Goal: Task Accomplishment & Management: Use online tool/utility

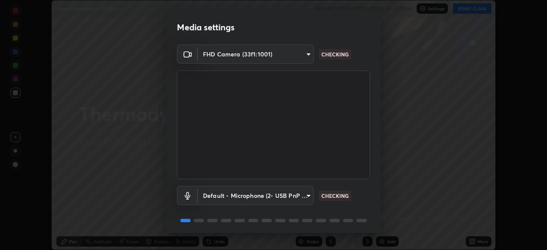
scroll to position [30, 0]
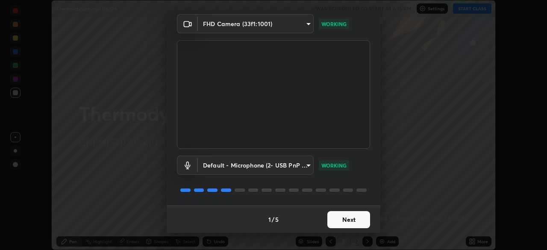
click at [350, 219] on button "Next" at bounding box center [349, 219] width 43 height 17
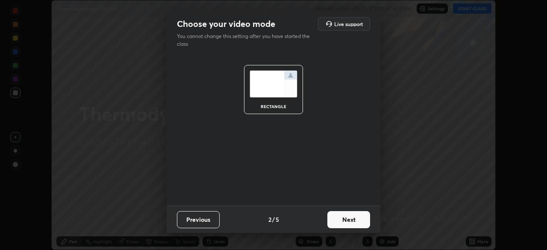
scroll to position [0, 0]
click at [353, 220] on button "Next" at bounding box center [349, 219] width 43 height 17
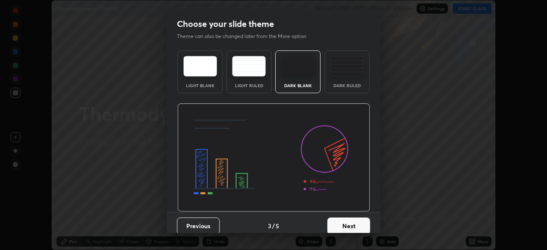
click at [357, 221] on button "Next" at bounding box center [349, 226] width 43 height 17
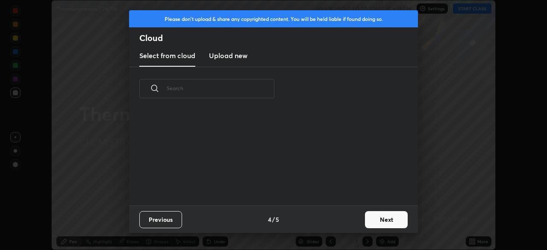
click at [355, 220] on div "Previous 4 / 5 Next" at bounding box center [273, 219] width 289 height 27
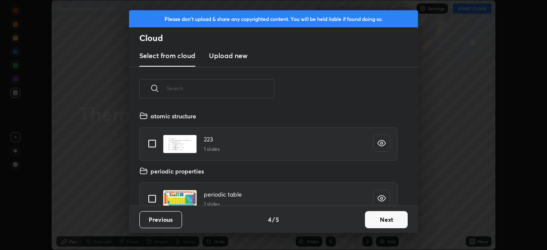
click at [379, 224] on button "Next" at bounding box center [386, 219] width 43 height 17
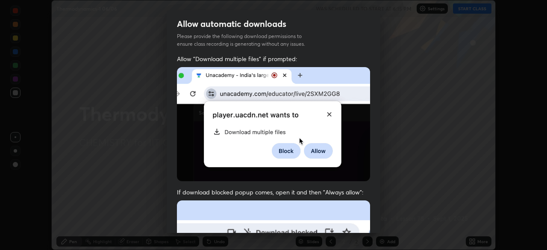
click at [382, 224] on div "Allow automatic downloads Please provide the following download permissions to …" at bounding box center [273, 125] width 547 height 250
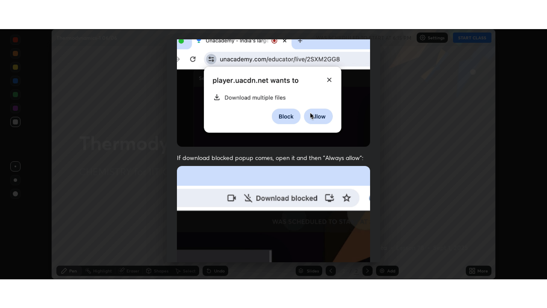
scroll to position [205, 0]
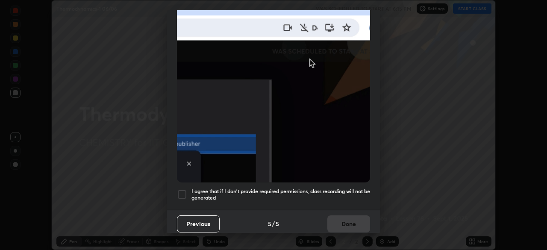
click at [180, 189] on div at bounding box center [182, 194] width 10 height 10
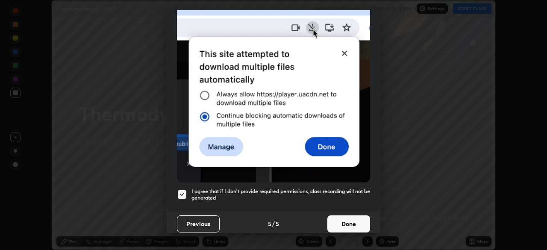
click at [342, 222] on button "Done" at bounding box center [349, 224] width 43 height 17
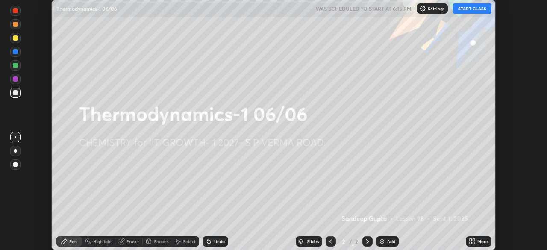
click at [468, 9] on button "START CLASS" at bounding box center [472, 8] width 38 height 10
click at [474, 240] on icon at bounding box center [474, 240] width 2 height 2
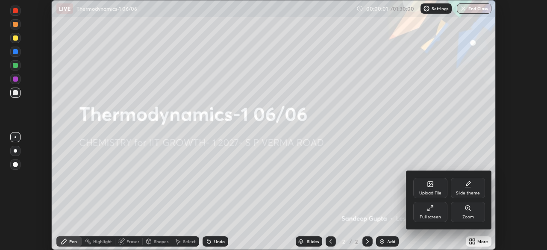
click at [430, 214] on div "Full screen" at bounding box center [430, 212] width 34 height 21
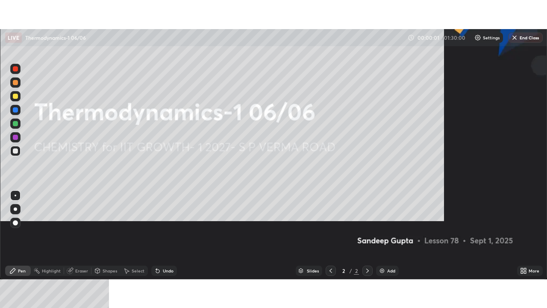
scroll to position [308, 547]
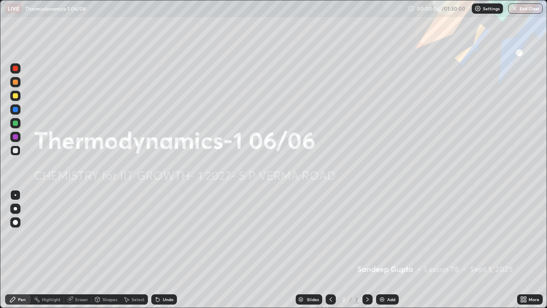
click at [384, 250] on div "Add" at bounding box center [387, 299] width 23 height 10
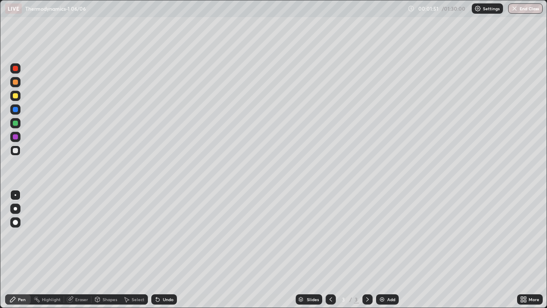
click at [15, 151] on div at bounding box center [15, 150] width 5 height 5
click at [161, 250] on div "Undo" at bounding box center [164, 299] width 26 height 10
click at [159, 250] on icon at bounding box center [157, 299] width 7 height 7
click at [160, 250] on icon at bounding box center [157, 299] width 7 height 7
click at [163, 250] on div "Undo" at bounding box center [168, 299] width 11 height 4
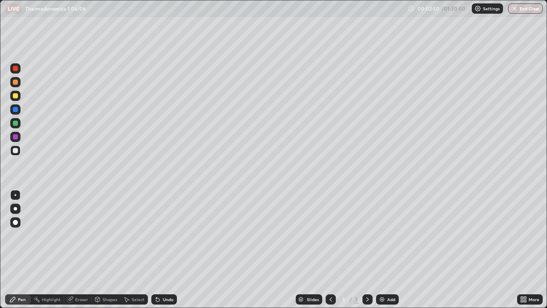
click at [115, 250] on div "Shapes" at bounding box center [106, 299] width 29 height 10
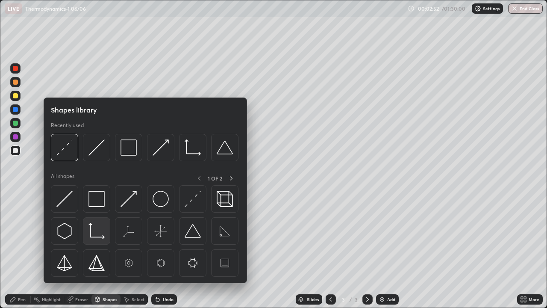
click at [102, 237] on img at bounding box center [97, 231] width 16 height 16
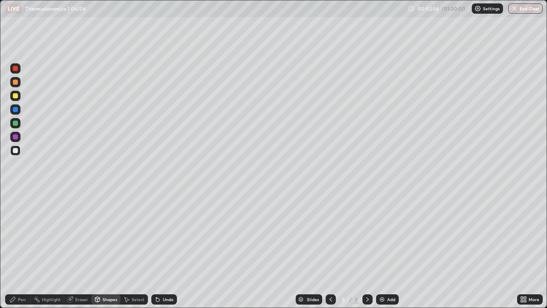
click at [18, 250] on div "Pen" at bounding box center [22, 299] width 8 height 4
click at [17, 93] on div at bounding box center [15, 95] width 5 height 5
click at [159, 250] on div "Undo" at bounding box center [164, 299] width 26 height 10
click at [157, 250] on icon at bounding box center [157, 299] width 3 height 3
click at [165, 250] on div "Undo" at bounding box center [168, 299] width 11 height 4
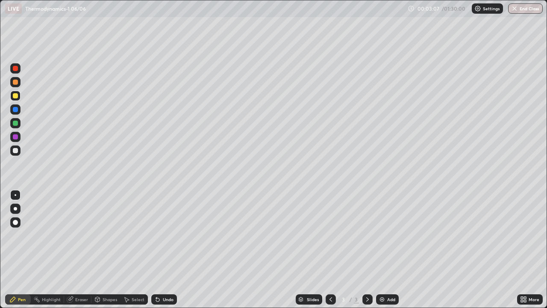
click at [161, 250] on div "Undo" at bounding box center [164, 299] width 26 height 10
click at [105, 250] on div "Shapes" at bounding box center [110, 299] width 15 height 4
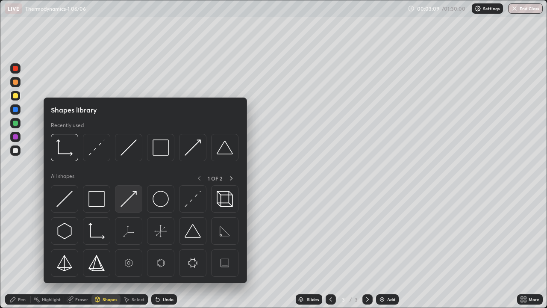
click at [130, 207] on img at bounding box center [129, 199] width 16 height 16
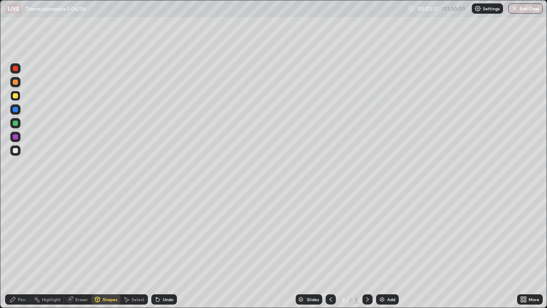
click at [23, 250] on div "Pen" at bounding box center [18, 299] width 26 height 10
click at [103, 250] on div "Shapes" at bounding box center [110, 299] width 15 height 4
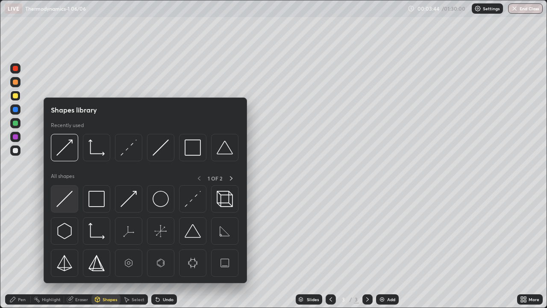
click at [71, 201] on img at bounding box center [64, 199] width 16 height 16
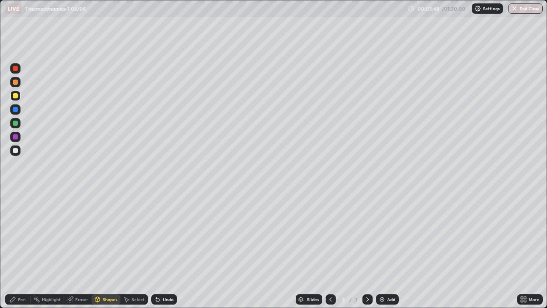
click at [20, 250] on div "Pen" at bounding box center [22, 299] width 8 height 4
click at [100, 250] on div "Shapes" at bounding box center [106, 299] width 29 height 10
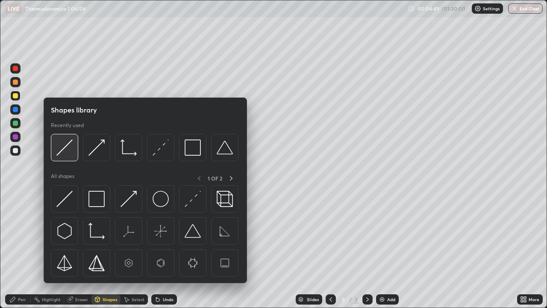
click at [70, 149] on img at bounding box center [64, 147] width 16 height 16
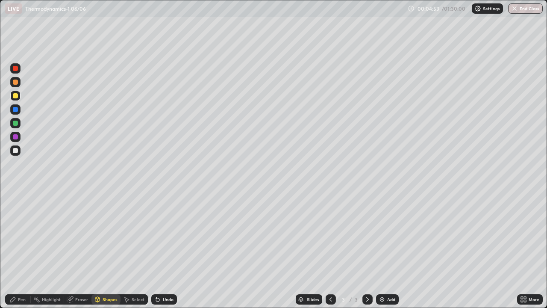
click at [15, 250] on icon at bounding box center [12, 299] width 7 height 7
click at [79, 250] on div "Eraser" at bounding box center [77, 299] width 27 height 10
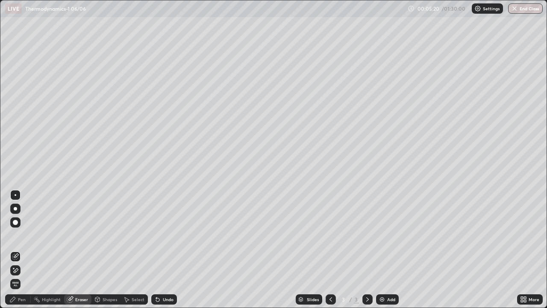
click at [16, 250] on icon at bounding box center [12, 299] width 7 height 7
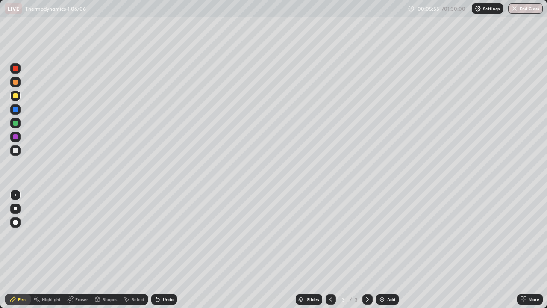
click at [386, 250] on div "Add" at bounding box center [387, 299] width 23 height 10
click at [16, 150] on div at bounding box center [15, 150] width 5 height 5
click at [161, 250] on div "Undo" at bounding box center [164, 299] width 26 height 10
click at [162, 250] on div "Undo" at bounding box center [164, 299] width 26 height 10
click at [383, 250] on div "Add" at bounding box center [387, 299] width 23 height 10
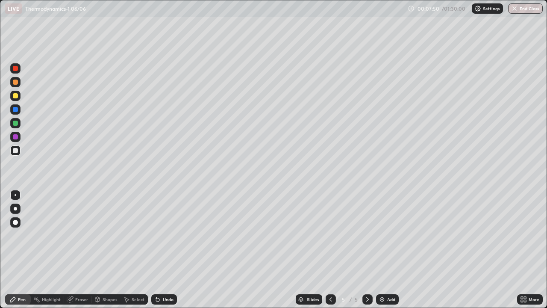
click at [107, 250] on div "Shapes" at bounding box center [110, 299] width 15 height 4
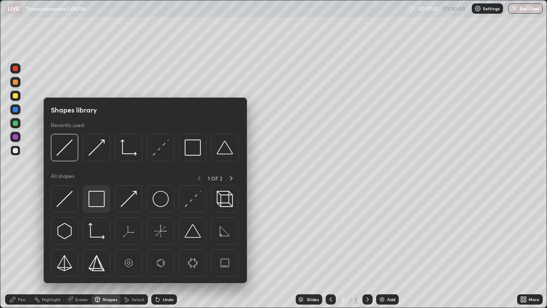
click at [92, 194] on img at bounding box center [97, 199] width 16 height 16
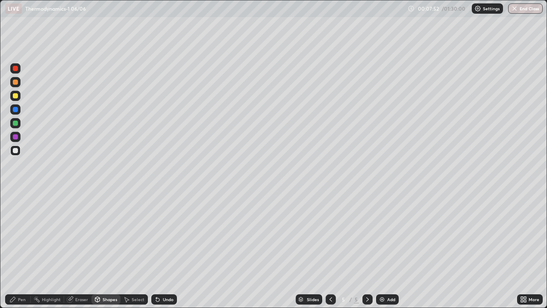
click at [15, 125] on div at bounding box center [15, 123] width 5 height 5
click at [109, 250] on div "Shapes" at bounding box center [110, 299] width 15 height 4
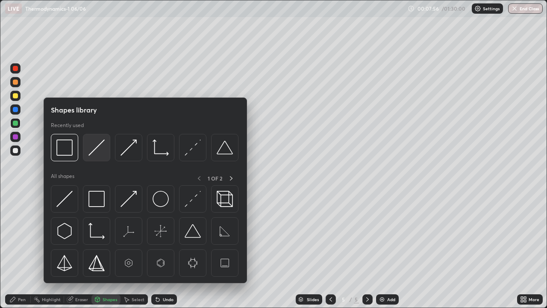
click at [97, 151] on img at bounding box center [97, 147] width 16 height 16
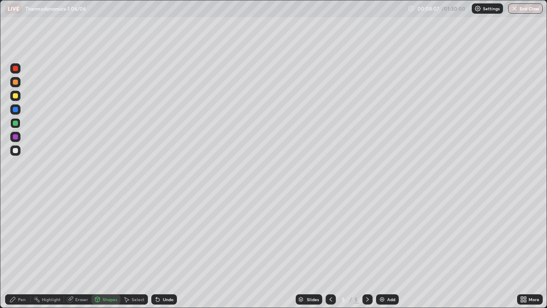
click at [163, 250] on div "Undo" at bounding box center [168, 299] width 11 height 4
click at [22, 250] on div "Pen" at bounding box center [22, 299] width 8 height 4
click at [16, 152] on div at bounding box center [15, 150] width 5 height 5
click at [75, 250] on div "Eraser" at bounding box center [81, 299] width 13 height 4
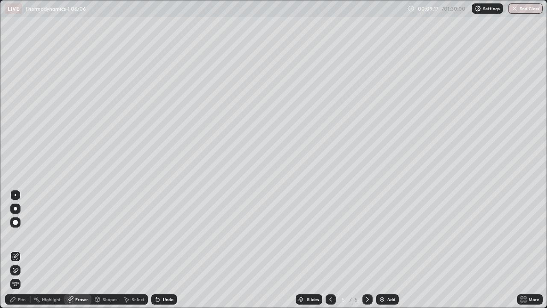
click at [14, 250] on icon at bounding box center [12, 299] width 5 height 5
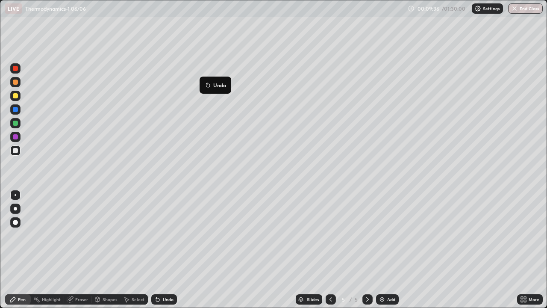
click at [207, 83] on icon at bounding box center [207, 83] width 1 height 1
click at [163, 250] on div "Undo" at bounding box center [164, 299] width 26 height 10
click at [339, 81] on icon at bounding box center [338, 81] width 1 height 1
click at [332, 250] on div at bounding box center [331, 299] width 10 height 10
click at [366, 250] on icon at bounding box center [367, 299] width 7 height 7
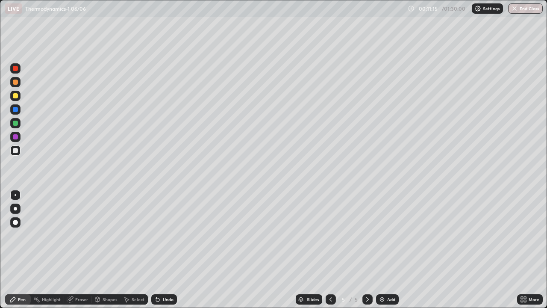
click at [166, 250] on div "Undo" at bounding box center [164, 299] width 26 height 10
click at [164, 250] on div "Undo" at bounding box center [168, 299] width 11 height 4
click at [165, 250] on div "Undo" at bounding box center [168, 299] width 11 height 4
click at [163, 250] on div "Undo" at bounding box center [168, 299] width 11 height 4
click at [166, 250] on div "Undo" at bounding box center [168, 299] width 11 height 4
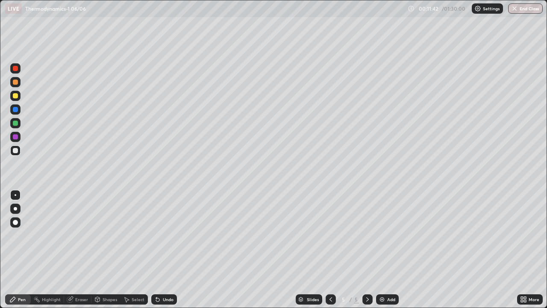
click at [165, 250] on div "Undo" at bounding box center [168, 299] width 11 height 4
click at [331, 250] on icon at bounding box center [331, 299] width 7 height 7
click at [367, 250] on icon at bounding box center [367, 299] width 7 height 7
click at [163, 250] on div "Undo" at bounding box center [168, 299] width 11 height 4
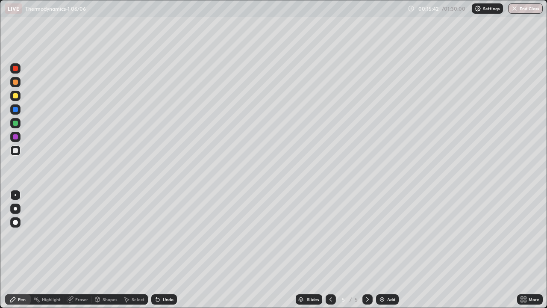
click at [160, 250] on div "Undo" at bounding box center [164, 299] width 26 height 10
click at [161, 250] on div "Undo" at bounding box center [164, 299] width 26 height 10
click at [160, 250] on div "Undo" at bounding box center [164, 299] width 26 height 10
click at [161, 250] on div "Undo" at bounding box center [164, 299] width 26 height 10
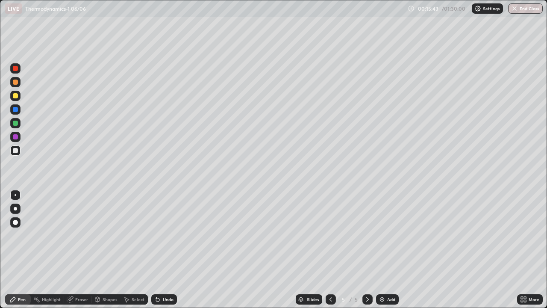
click at [161, 250] on div "Undo" at bounding box center [164, 299] width 26 height 10
click at [163, 250] on div "Undo" at bounding box center [168, 299] width 11 height 4
click at [333, 250] on icon at bounding box center [331, 299] width 7 height 7
click at [377, 250] on div "Add" at bounding box center [387, 299] width 23 height 10
click at [367, 250] on icon at bounding box center [367, 299] width 7 height 7
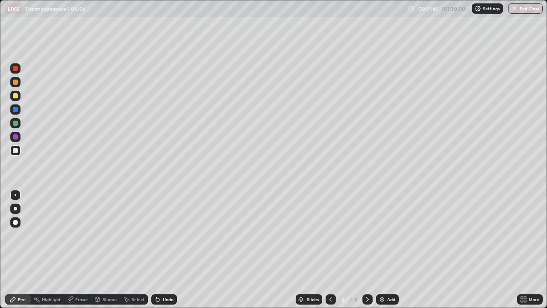
click at [330, 250] on icon at bounding box center [331, 299] width 7 height 7
click at [366, 250] on icon at bounding box center [367, 299] width 7 height 7
click at [334, 250] on div at bounding box center [331, 299] width 10 height 10
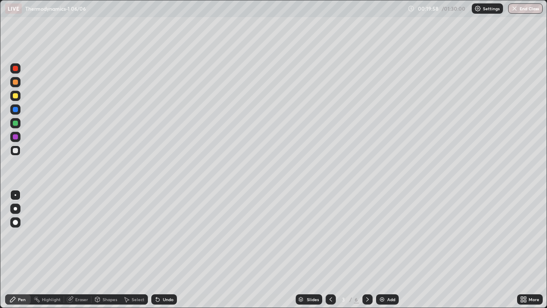
click at [366, 250] on icon at bounding box center [367, 299] width 7 height 7
click at [371, 250] on div at bounding box center [368, 299] width 10 height 10
click at [367, 250] on icon at bounding box center [367, 299] width 7 height 7
click at [383, 250] on img at bounding box center [382, 299] width 7 height 7
click at [17, 97] on div at bounding box center [15, 95] width 5 height 5
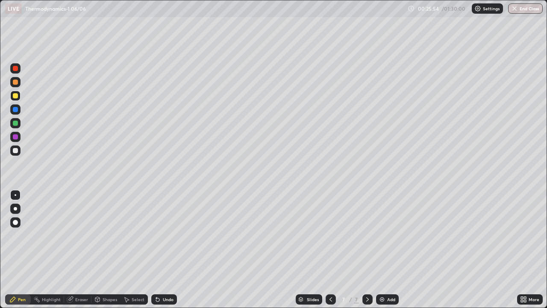
click at [163, 250] on div "Undo" at bounding box center [164, 299] width 26 height 10
click at [104, 250] on div "Shapes" at bounding box center [110, 299] width 15 height 4
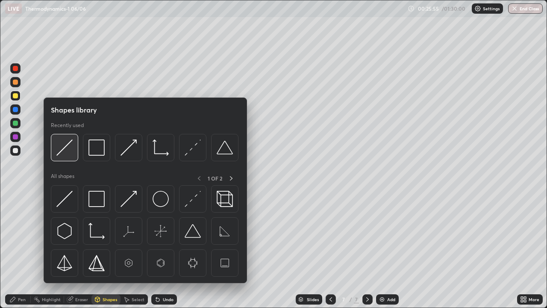
click at [65, 146] on img at bounding box center [64, 147] width 16 height 16
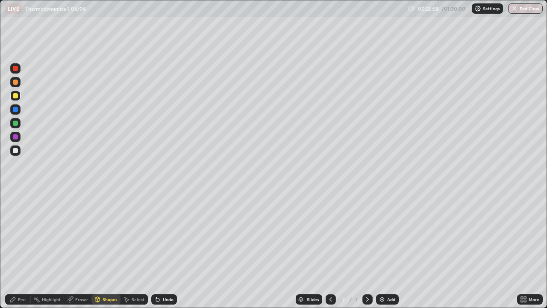
click at [330, 250] on icon at bounding box center [331, 299] width 3 height 4
click at [367, 250] on icon at bounding box center [367, 299] width 7 height 7
click at [164, 250] on div "Undo" at bounding box center [164, 299] width 26 height 10
click at [19, 250] on div "Pen" at bounding box center [22, 299] width 8 height 4
click at [163, 250] on div "Undo" at bounding box center [164, 299] width 26 height 10
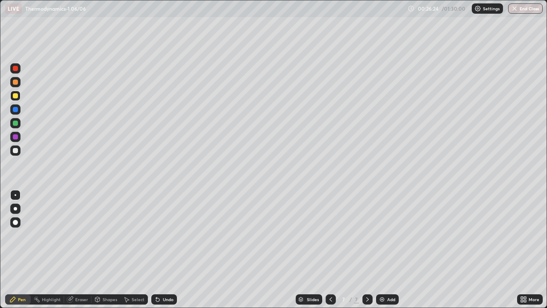
click at [334, 250] on div at bounding box center [331, 299] width 10 height 10
click at [367, 250] on icon at bounding box center [367, 299] width 7 height 7
click at [166, 250] on div "Undo" at bounding box center [164, 299] width 26 height 10
click at [330, 250] on icon at bounding box center [331, 299] width 7 height 7
click at [371, 250] on div at bounding box center [368, 299] width 10 height 10
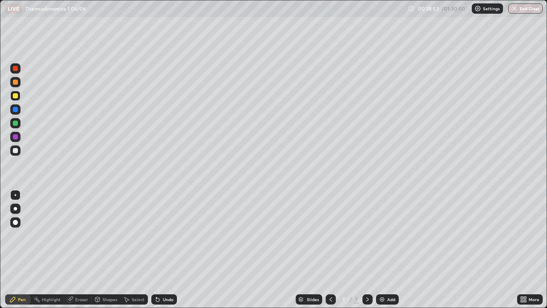
click at [98, 250] on icon at bounding box center [97, 298] width 5 height 1
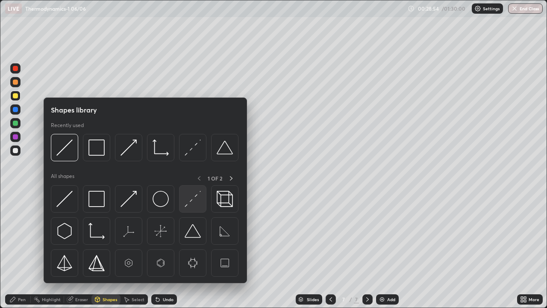
click at [192, 202] on img at bounding box center [193, 199] width 16 height 16
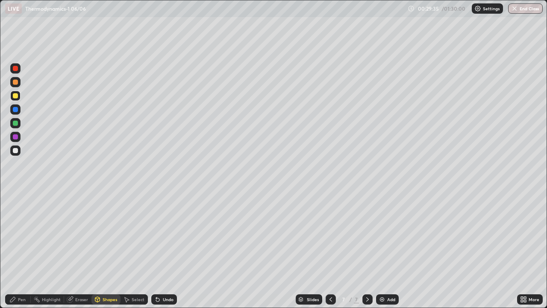
click at [23, 250] on div "Pen" at bounding box center [22, 299] width 8 height 4
click at [387, 250] on div "Add" at bounding box center [391, 299] width 8 height 4
click at [17, 151] on div at bounding box center [15, 150] width 5 height 5
click at [97, 250] on icon at bounding box center [97, 299] width 5 height 5
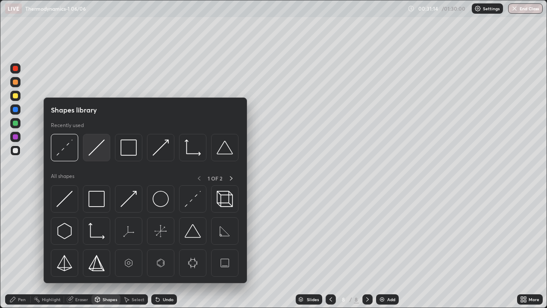
click at [103, 147] on img at bounding box center [97, 147] width 16 height 16
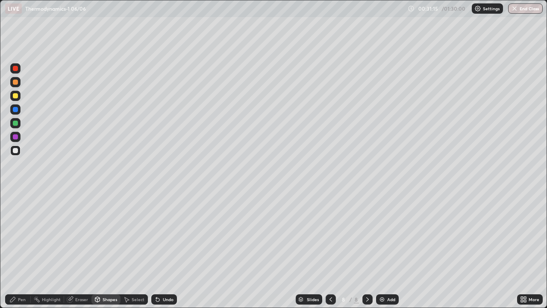
click at [16, 122] on div at bounding box center [15, 123] width 5 height 5
click at [18, 250] on div "Pen" at bounding box center [22, 299] width 8 height 4
click at [15, 147] on div at bounding box center [15, 150] width 10 height 10
click at [99, 250] on icon at bounding box center [97, 299] width 5 height 5
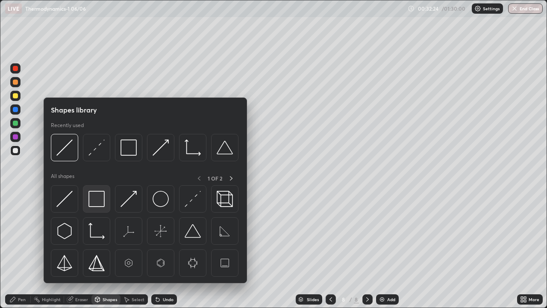
click at [96, 203] on img at bounding box center [97, 199] width 16 height 16
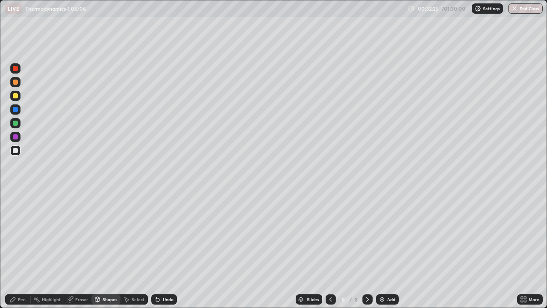
click at [15, 127] on div at bounding box center [15, 123] width 10 height 10
click at [109, 250] on div "Shapes" at bounding box center [110, 299] width 15 height 4
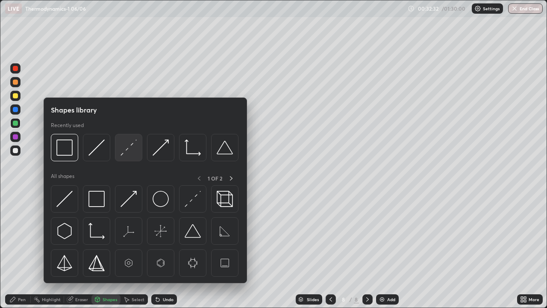
click at [124, 149] on img at bounding box center [129, 147] width 16 height 16
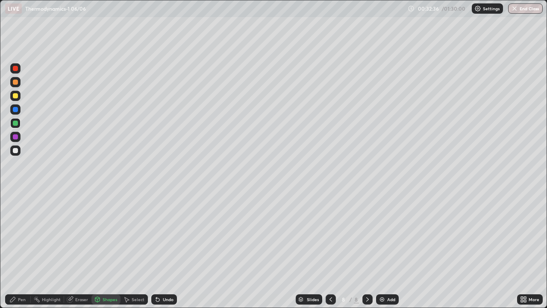
click at [18, 250] on div "Pen" at bounding box center [22, 299] width 8 height 4
click at [17, 151] on div at bounding box center [15, 150] width 5 height 5
click at [167, 250] on div "Undo" at bounding box center [168, 299] width 11 height 4
click at [79, 250] on div "Eraser" at bounding box center [77, 299] width 27 height 10
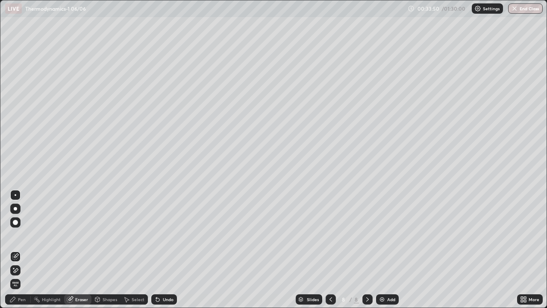
click at [100, 250] on icon at bounding box center [97, 299] width 7 height 7
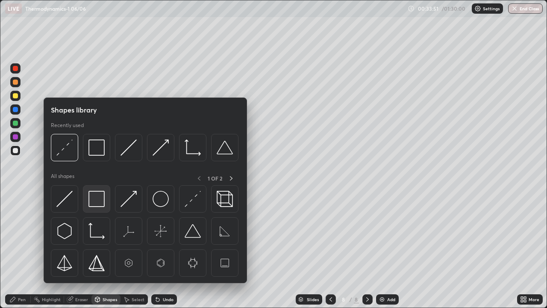
click at [95, 199] on img at bounding box center [97, 199] width 16 height 16
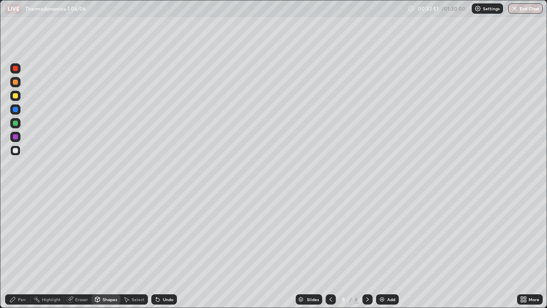
click at [13, 124] on div at bounding box center [15, 123] width 5 height 5
click at [20, 250] on div "Pen" at bounding box center [22, 299] width 8 height 4
click at [133, 250] on div "Select" at bounding box center [138, 299] width 13 height 4
click at [323, 147] on div "0 ° Undo Copy Duplicate Duplicate to new slide Delete" at bounding box center [273, 153] width 546 height 307
click at [22, 250] on div "Pen" at bounding box center [22, 299] width 8 height 4
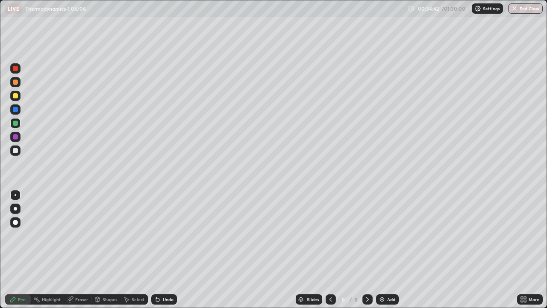
click at [108, 250] on div "Shapes" at bounding box center [110, 299] width 15 height 4
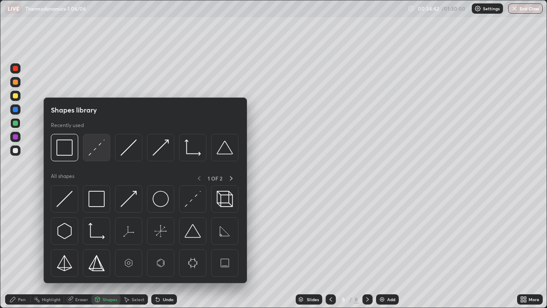
click at [99, 148] on img at bounding box center [97, 147] width 16 height 16
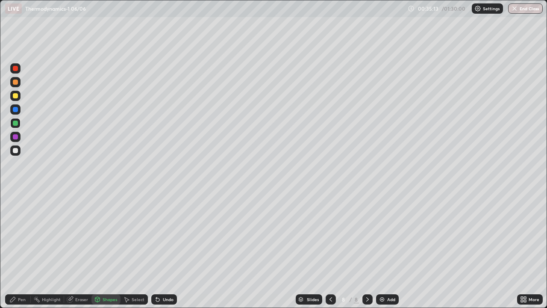
click at [157, 250] on icon at bounding box center [157, 299] width 3 height 3
click at [13, 250] on icon at bounding box center [12, 299] width 5 height 5
click at [18, 150] on div at bounding box center [15, 150] width 10 height 10
click at [105, 250] on div "Shapes" at bounding box center [110, 299] width 15 height 4
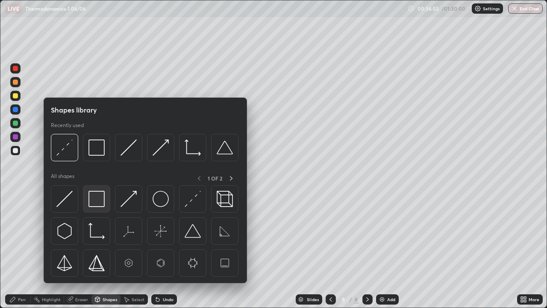
click at [97, 198] on img at bounding box center [97, 199] width 16 height 16
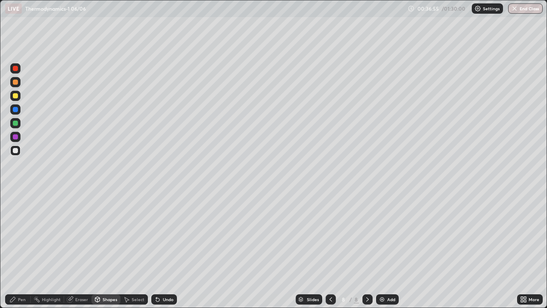
click at [16, 123] on div at bounding box center [15, 123] width 5 height 5
click at [385, 250] on div "Add" at bounding box center [387, 299] width 23 height 10
click at [18, 250] on div "Pen" at bounding box center [18, 299] width 26 height 10
click at [81, 250] on div "Eraser" at bounding box center [81, 299] width 13 height 4
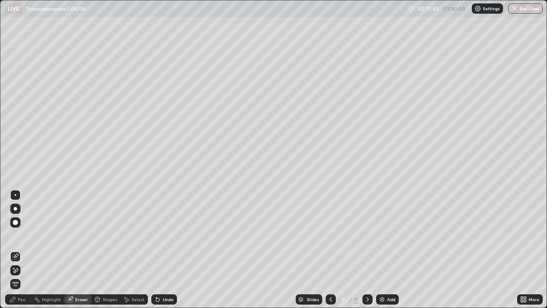
click at [15, 250] on icon at bounding box center [16, 270] width 5 height 4
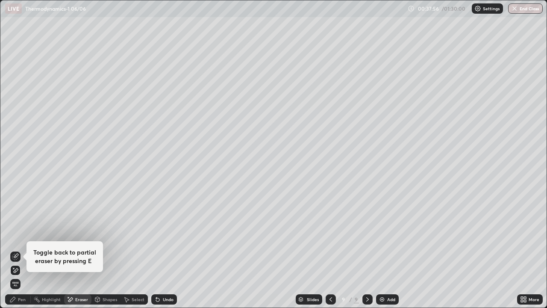
click at [331, 250] on icon at bounding box center [331, 299] width 7 height 7
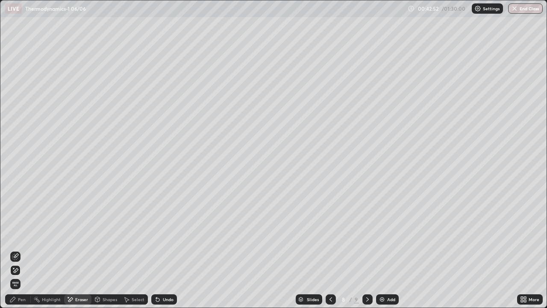
click at [370, 250] on icon at bounding box center [367, 299] width 7 height 7
click at [18, 250] on div "Pen" at bounding box center [18, 299] width 26 height 10
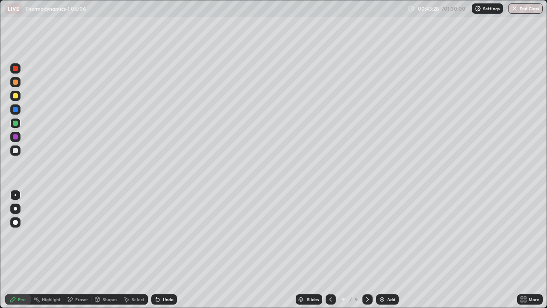
click at [17, 151] on div at bounding box center [15, 150] width 5 height 5
click at [159, 250] on icon at bounding box center [157, 299] width 7 height 7
click at [166, 250] on div "Undo" at bounding box center [168, 299] width 11 height 4
click at [165, 250] on div "Undo" at bounding box center [164, 299] width 26 height 10
click at [164, 250] on div "Undo" at bounding box center [168, 299] width 11 height 4
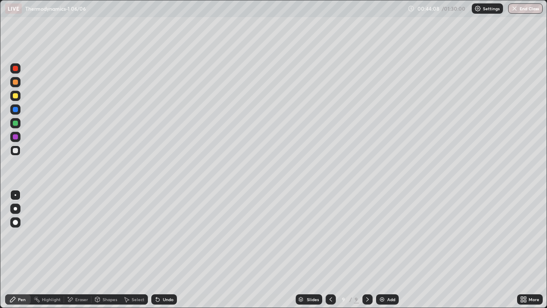
click at [162, 250] on div "Undo" at bounding box center [164, 299] width 26 height 10
click at [136, 250] on div "Select" at bounding box center [134, 299] width 27 height 10
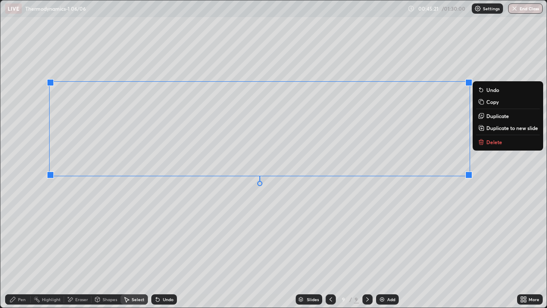
click at [488, 124] on button "Duplicate to new slide" at bounding box center [508, 128] width 64 height 10
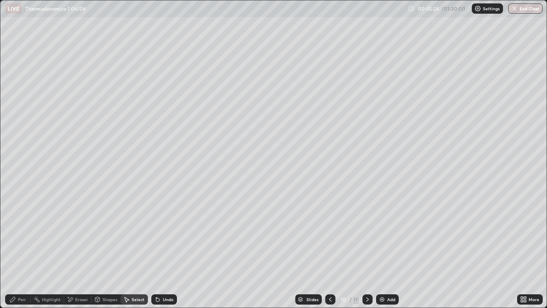
click at [79, 250] on div "Eraser" at bounding box center [77, 299] width 27 height 10
click at [136, 250] on div "Select" at bounding box center [138, 299] width 13 height 4
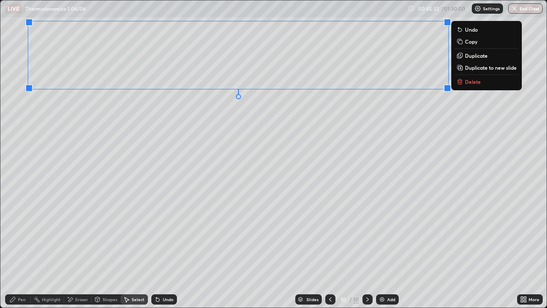
click at [109, 214] on div "0 ° Undo Copy Duplicate Duplicate to new slide Delete" at bounding box center [273, 153] width 546 height 307
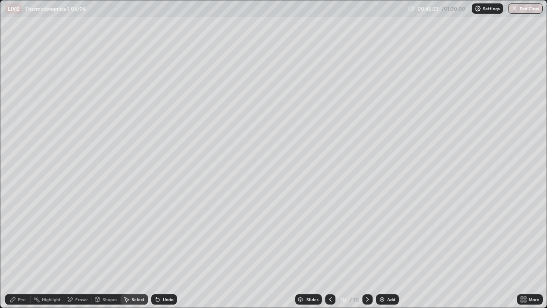
click at [22, 250] on div "Pen" at bounding box center [22, 299] width 8 height 4
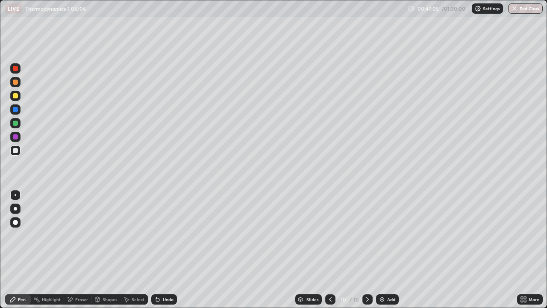
click at [16, 124] on div at bounding box center [15, 123] width 5 height 5
click at [77, 250] on div "Eraser" at bounding box center [81, 299] width 13 height 4
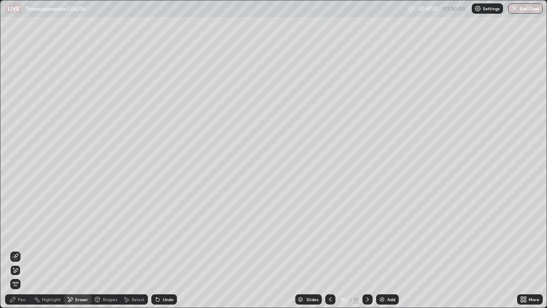
click at [18, 250] on div "Pen" at bounding box center [22, 299] width 8 height 4
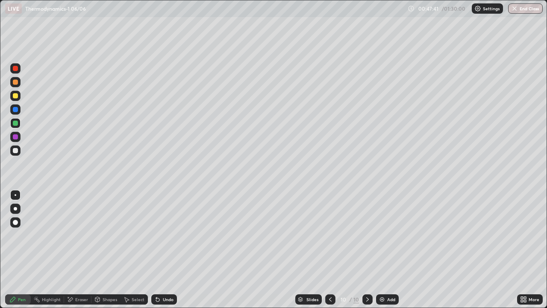
click at [16, 151] on div at bounding box center [15, 150] width 5 height 5
click at [165, 250] on div "Undo" at bounding box center [168, 299] width 11 height 4
click at [164, 250] on div "Undo" at bounding box center [164, 299] width 26 height 10
click at [162, 250] on div "Undo" at bounding box center [164, 299] width 26 height 10
click at [164, 250] on div "Undo" at bounding box center [168, 299] width 11 height 4
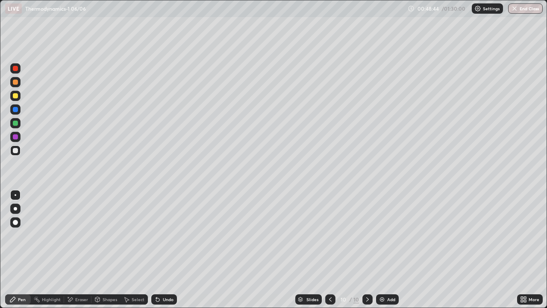
click at [160, 250] on div "Undo" at bounding box center [164, 299] width 26 height 10
click at [161, 250] on div "Undo" at bounding box center [164, 299] width 26 height 10
click at [159, 250] on icon at bounding box center [157, 299] width 7 height 7
click at [157, 250] on icon at bounding box center [157, 299] width 3 height 3
click at [156, 250] on icon at bounding box center [156, 297] width 1 height 1
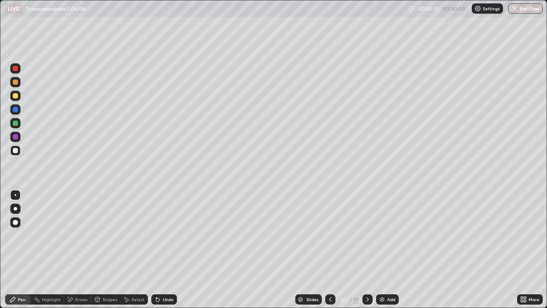
click at [387, 250] on div "Add" at bounding box center [391, 299] width 8 height 4
click at [17, 150] on div at bounding box center [15, 150] width 5 height 5
click at [15, 97] on div at bounding box center [15, 95] width 5 height 5
click at [167, 250] on div "Undo" at bounding box center [168, 299] width 11 height 4
click at [164, 250] on div "Undo" at bounding box center [168, 299] width 11 height 4
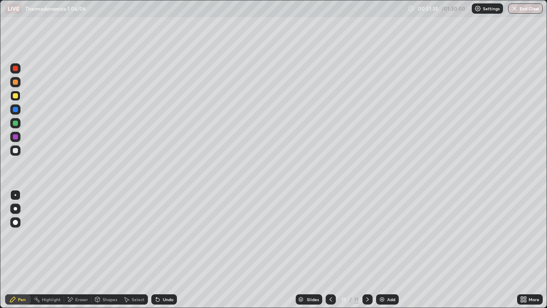
click at [18, 152] on div at bounding box center [15, 150] width 5 height 5
click at [14, 95] on div at bounding box center [15, 95] width 5 height 5
click at [167, 250] on div "Undo" at bounding box center [168, 299] width 11 height 4
click at [164, 250] on div "Undo" at bounding box center [164, 299] width 26 height 10
click at [159, 250] on div "Undo" at bounding box center [164, 299] width 26 height 10
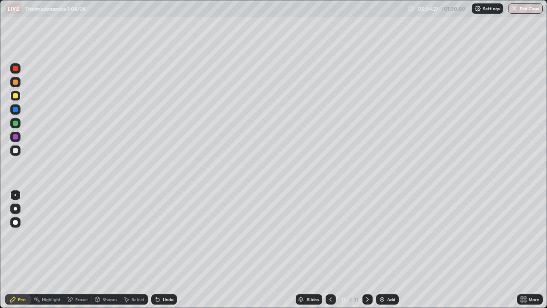
click at [165, 250] on div "Undo" at bounding box center [168, 299] width 11 height 4
click at [163, 250] on div "Undo" at bounding box center [168, 299] width 11 height 4
click at [163, 250] on div "Undo" at bounding box center [164, 299] width 26 height 10
click at [164, 250] on div "Undo" at bounding box center [164, 299] width 26 height 10
click at [165, 250] on div "Undo" at bounding box center [168, 299] width 11 height 4
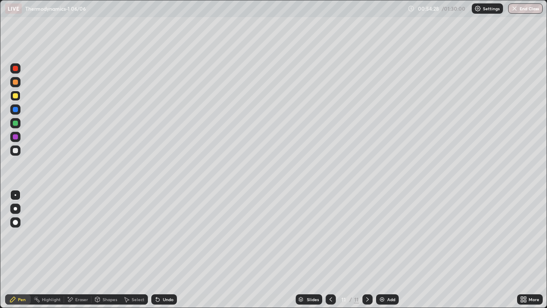
click at [166, 250] on div "Undo" at bounding box center [168, 299] width 11 height 4
click at [165, 250] on div "Undo" at bounding box center [164, 299] width 26 height 10
click at [164, 250] on div "Undo" at bounding box center [168, 299] width 11 height 4
click at [163, 250] on div "Undo" at bounding box center [164, 299] width 26 height 10
click at [165, 250] on div "Undo" at bounding box center [168, 299] width 11 height 4
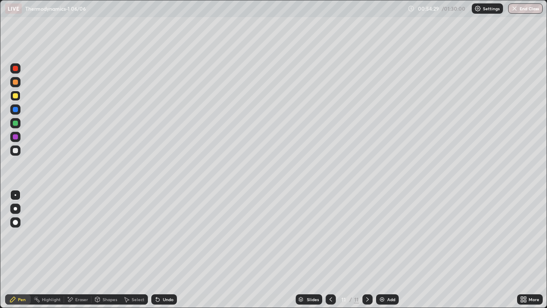
click at [165, 250] on div "Undo" at bounding box center [168, 299] width 11 height 4
click at [167, 250] on div "Undo" at bounding box center [168, 299] width 11 height 4
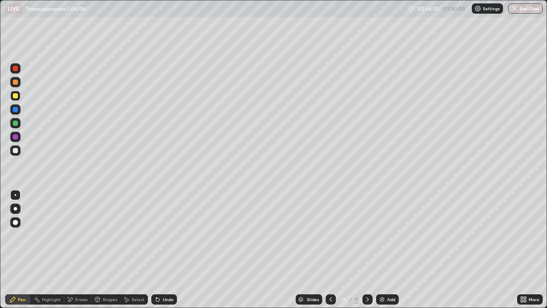
click at [168, 250] on div "Undo" at bounding box center [168, 299] width 11 height 4
click at [168, 250] on div "Undo" at bounding box center [164, 299] width 26 height 10
click at [169, 250] on div "Undo" at bounding box center [164, 299] width 26 height 10
click at [167, 250] on div "Undo" at bounding box center [164, 299] width 26 height 10
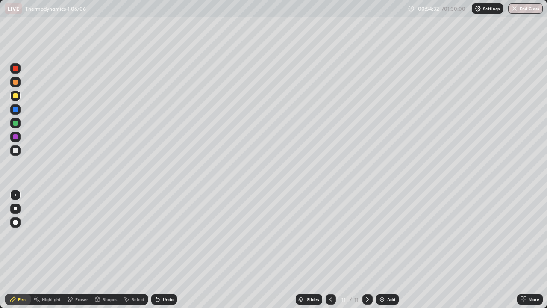
click at [168, 250] on div "Undo" at bounding box center [168, 299] width 11 height 4
click at [167, 250] on div "Undo" at bounding box center [168, 299] width 11 height 4
click at [16, 122] on div at bounding box center [15, 123] width 5 height 5
click at [385, 250] on div "Add" at bounding box center [387, 299] width 23 height 10
click at [16, 151] on div at bounding box center [15, 150] width 5 height 5
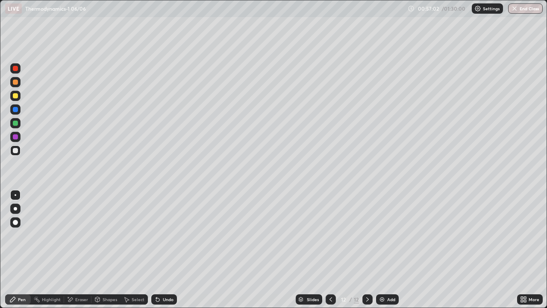
click at [18, 122] on div at bounding box center [15, 123] width 10 height 10
click at [17, 153] on div at bounding box center [15, 150] width 5 height 5
click at [385, 250] on div "Add" at bounding box center [387, 299] width 23 height 10
click at [15, 95] on div at bounding box center [15, 95] width 5 height 5
click at [21, 250] on div "Pen" at bounding box center [22, 299] width 8 height 4
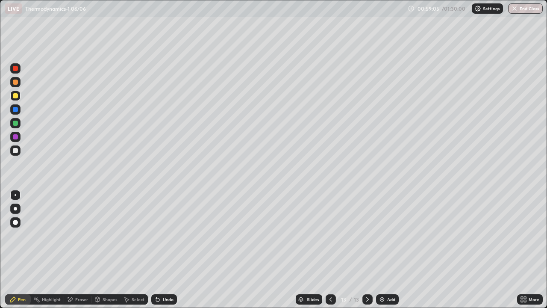
click at [104, 250] on div "Shapes" at bounding box center [110, 299] width 15 height 4
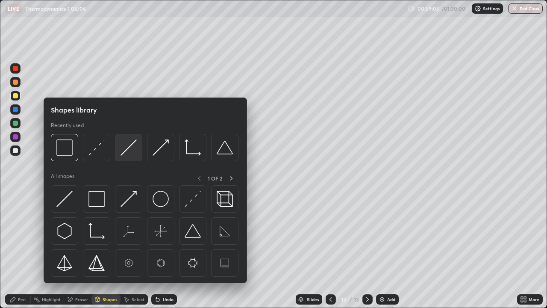
click at [127, 153] on img at bounding box center [129, 147] width 16 height 16
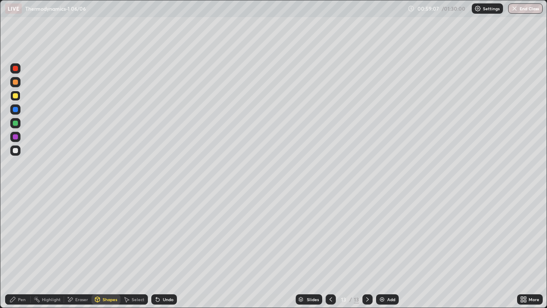
click at [15, 122] on div at bounding box center [15, 123] width 5 height 5
click at [18, 250] on div "Pen" at bounding box center [22, 299] width 8 height 4
click at [109, 250] on div "Shapes" at bounding box center [110, 299] width 15 height 4
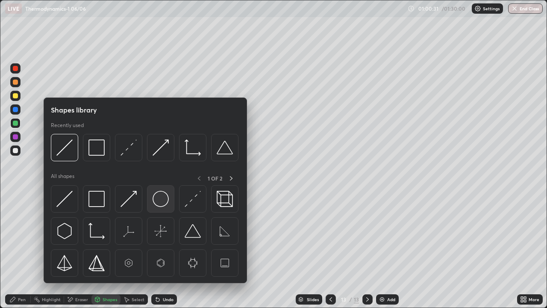
click at [160, 195] on img at bounding box center [161, 199] width 16 height 16
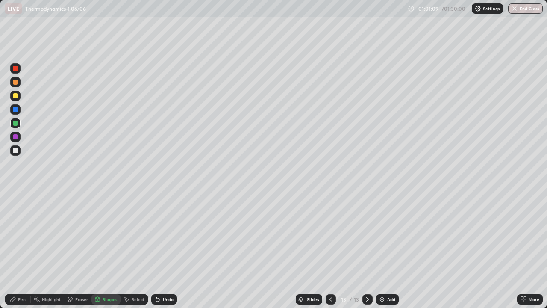
click at [18, 250] on div "Pen" at bounding box center [22, 299] width 8 height 4
click at [111, 250] on div "Shapes" at bounding box center [106, 299] width 29 height 10
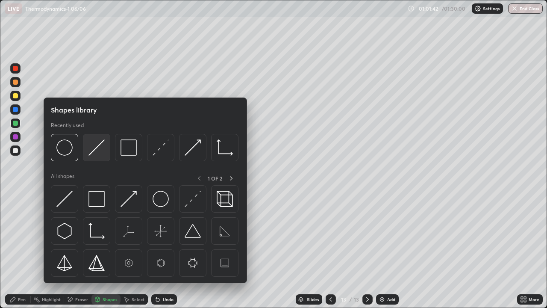
click at [100, 152] on img at bounding box center [97, 147] width 16 height 16
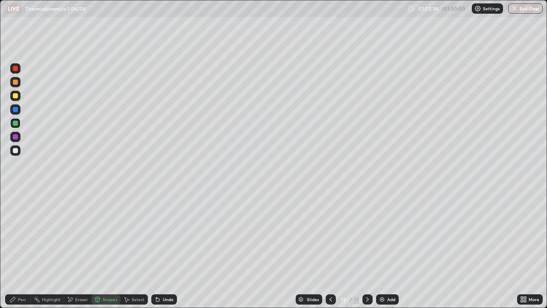
click at [24, 250] on div "Pen" at bounding box center [18, 299] width 26 height 10
click at [86, 250] on div "Eraser" at bounding box center [81, 299] width 13 height 4
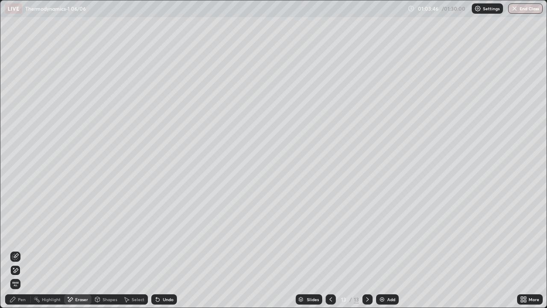
click at [24, 250] on div "Pen" at bounding box center [22, 299] width 8 height 4
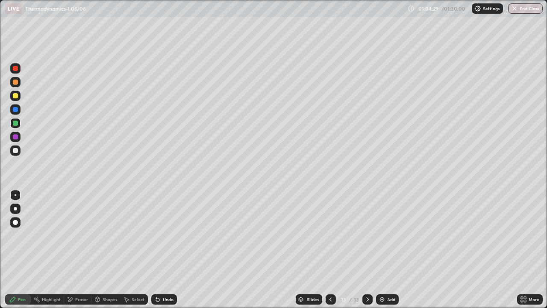
click at [18, 148] on div at bounding box center [15, 150] width 10 height 10
click at [169, 250] on div "Undo" at bounding box center [168, 299] width 11 height 4
click at [163, 250] on div "Undo" at bounding box center [168, 299] width 11 height 4
click at [160, 250] on div "Undo" at bounding box center [164, 299] width 26 height 10
click at [158, 250] on icon at bounding box center [157, 299] width 3 height 3
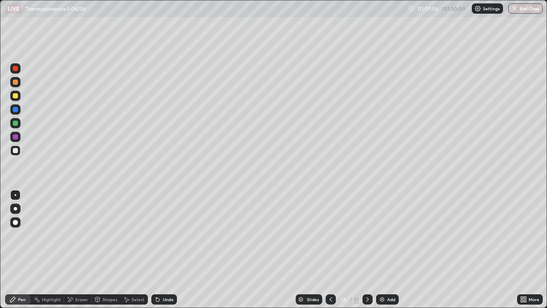
click at [158, 250] on icon at bounding box center [157, 299] width 3 height 3
click at [159, 250] on icon at bounding box center [157, 299] width 7 height 7
click at [165, 250] on div "Undo" at bounding box center [168, 299] width 11 height 4
click at [387, 250] on div "Add" at bounding box center [391, 299] width 8 height 4
click at [107, 250] on div "Shapes" at bounding box center [110, 299] width 15 height 4
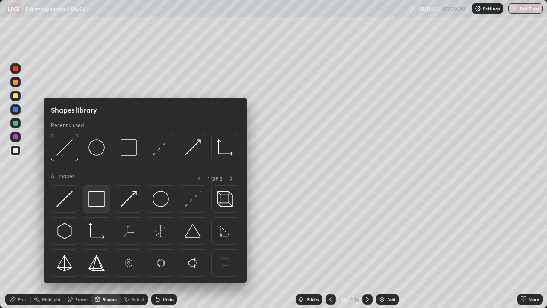
click at [98, 205] on img at bounding box center [97, 199] width 16 height 16
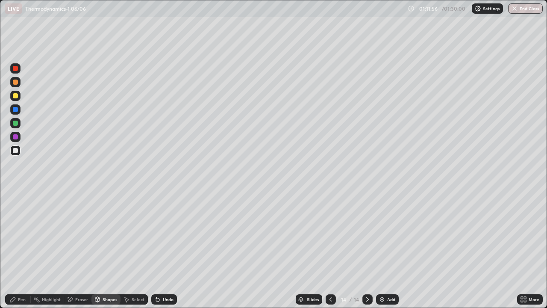
click at [16, 125] on div at bounding box center [15, 123] width 5 height 5
click at [106, 250] on div "Shapes" at bounding box center [110, 299] width 15 height 4
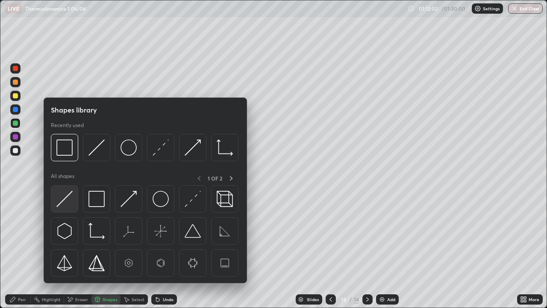
click at [69, 201] on img at bounding box center [64, 199] width 16 height 16
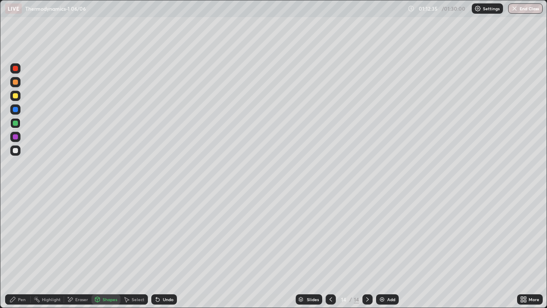
click at [163, 250] on div "Undo" at bounding box center [168, 299] width 11 height 4
click at [110, 250] on div "Shapes" at bounding box center [110, 299] width 15 height 4
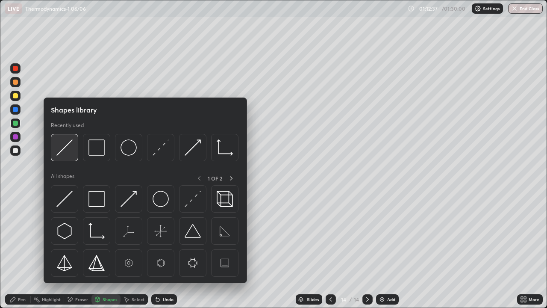
click at [69, 151] on img at bounding box center [64, 147] width 16 height 16
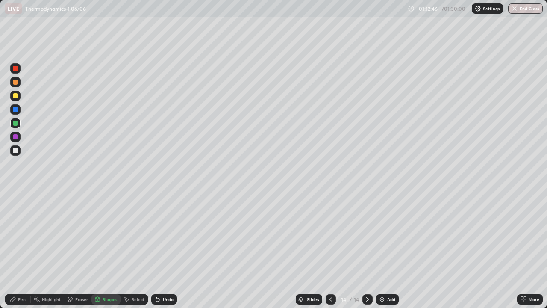
click at [19, 250] on div "Pen" at bounding box center [18, 299] width 26 height 10
click at [14, 151] on div at bounding box center [15, 150] width 5 height 5
click at [166, 250] on div "Undo" at bounding box center [168, 299] width 11 height 4
click at [329, 250] on icon at bounding box center [331, 299] width 7 height 7
click at [366, 250] on icon at bounding box center [367, 299] width 3 height 4
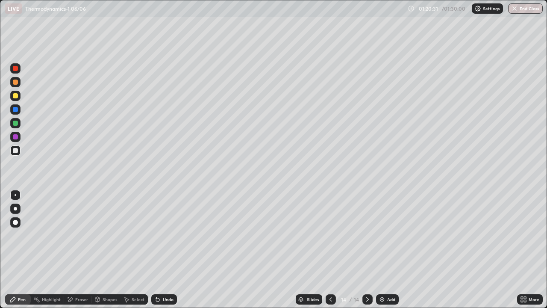
click at [79, 250] on div "Eraser" at bounding box center [81, 299] width 13 height 4
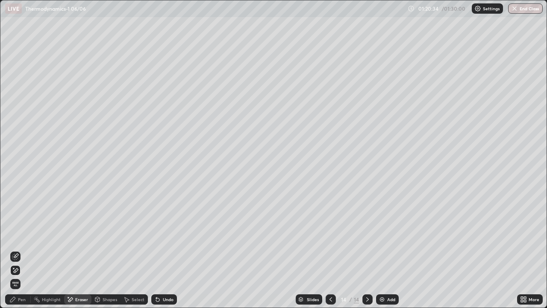
click at [18, 250] on div "Pen" at bounding box center [22, 299] width 8 height 4
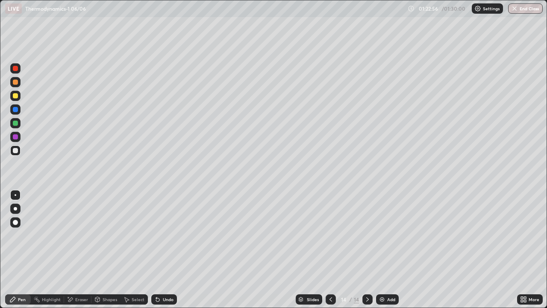
click at [391, 250] on div "Add" at bounding box center [391, 299] width 8 height 4
click at [18, 97] on div at bounding box center [15, 95] width 5 height 5
click at [16, 94] on div at bounding box center [15, 95] width 5 height 5
click at [160, 250] on div "Undo" at bounding box center [164, 299] width 26 height 10
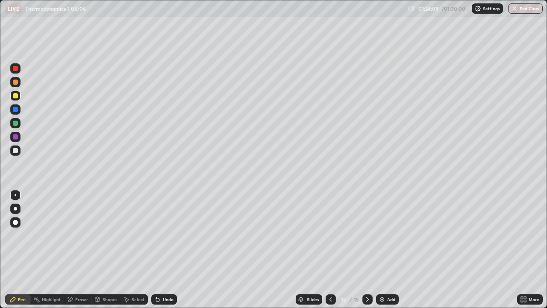
click at [529, 8] on button "End Class" at bounding box center [525, 8] width 35 height 10
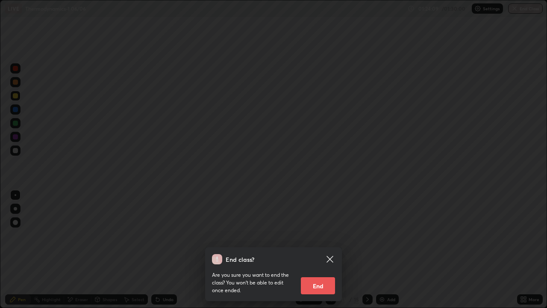
click at [322, 250] on button "End" at bounding box center [318, 285] width 34 height 17
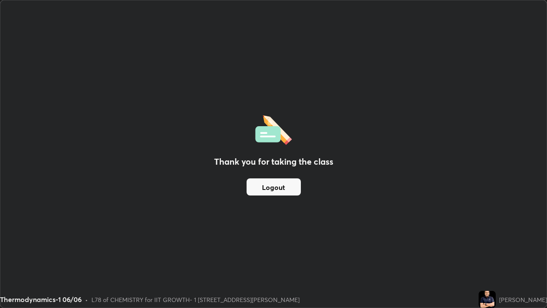
click at [283, 183] on button "Logout" at bounding box center [274, 186] width 54 height 17
